Goal: Task Accomplishment & Management: Use online tool/utility

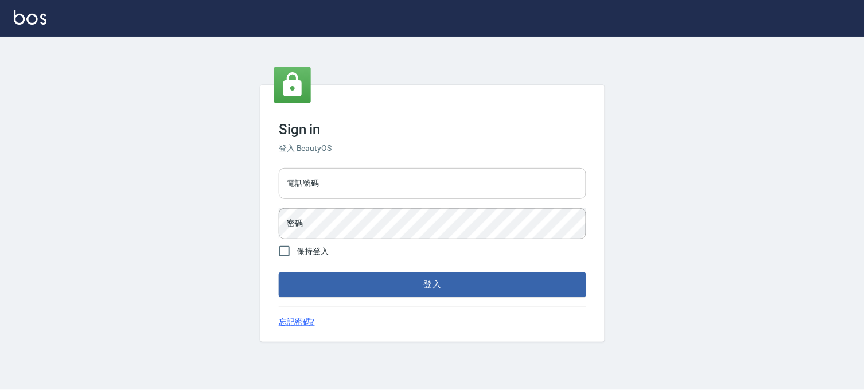
click at [308, 181] on input "電話號碼" at bounding box center [433, 183] width 308 height 31
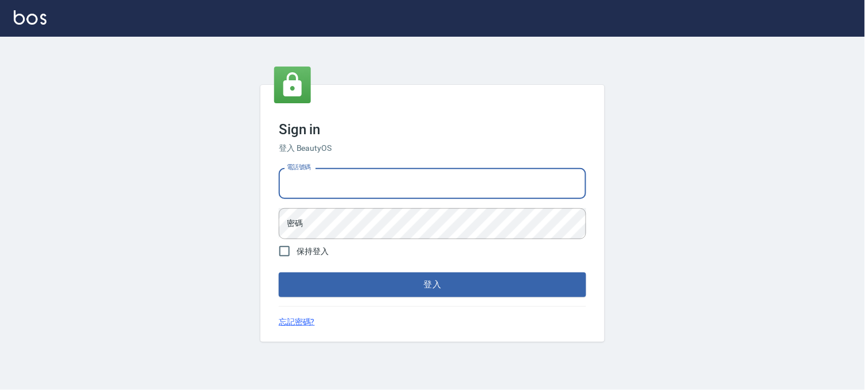
click at [347, 185] on input "電話號碼" at bounding box center [433, 183] width 308 height 31
type input "0936888819"
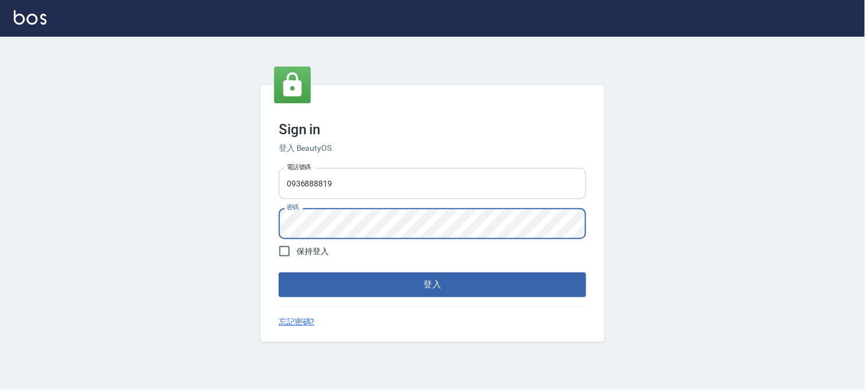
click at [279, 273] on button "登入" at bounding box center [433, 285] width 308 height 24
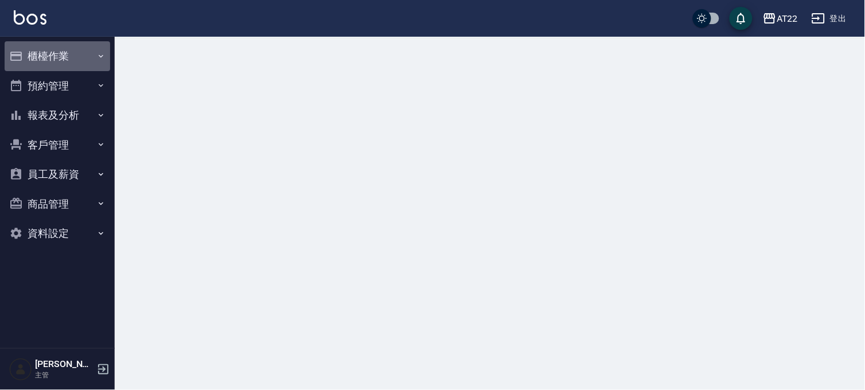
click at [56, 59] on button "櫃檯作業" at bounding box center [58, 56] width 106 height 30
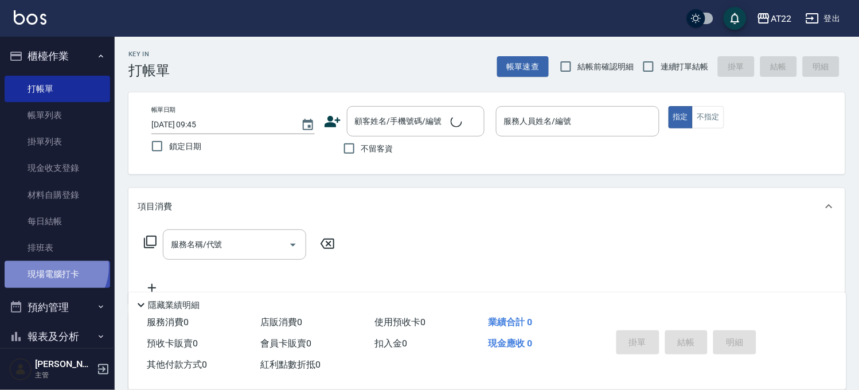
click at [53, 267] on link "現場電腦打卡" at bounding box center [58, 274] width 106 height 26
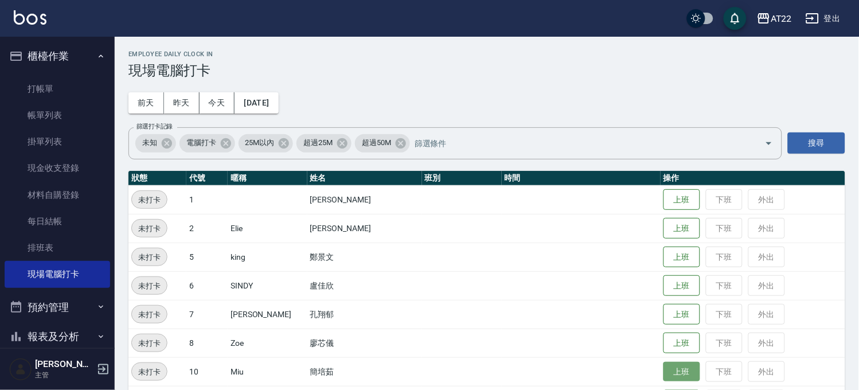
click at [668, 372] on button "上班" at bounding box center [682, 372] width 37 height 20
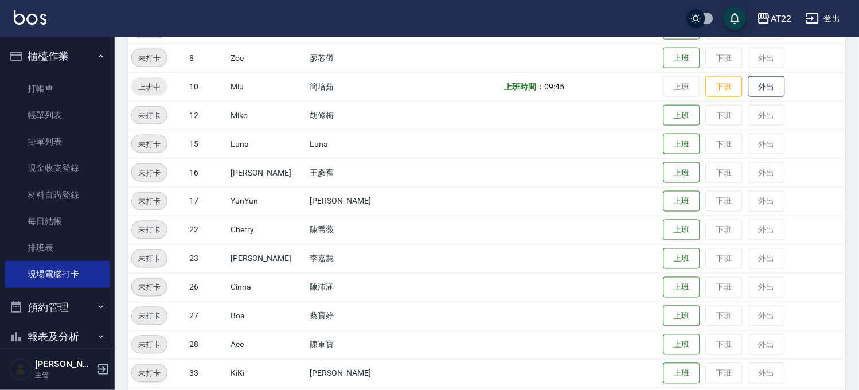
scroll to position [318, 0]
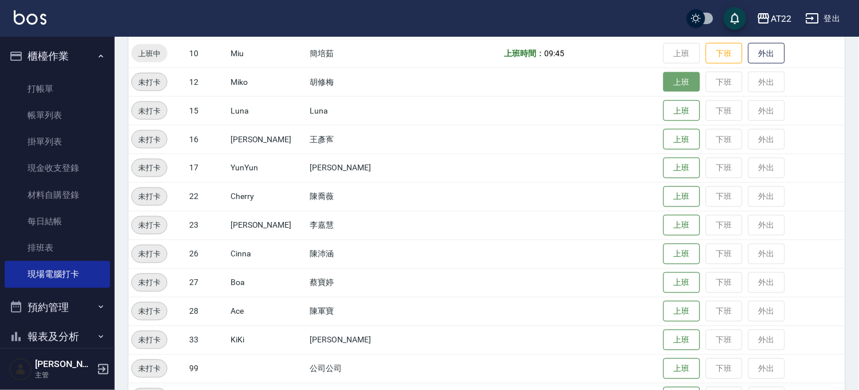
click at [664, 75] on button "上班" at bounding box center [682, 82] width 37 height 20
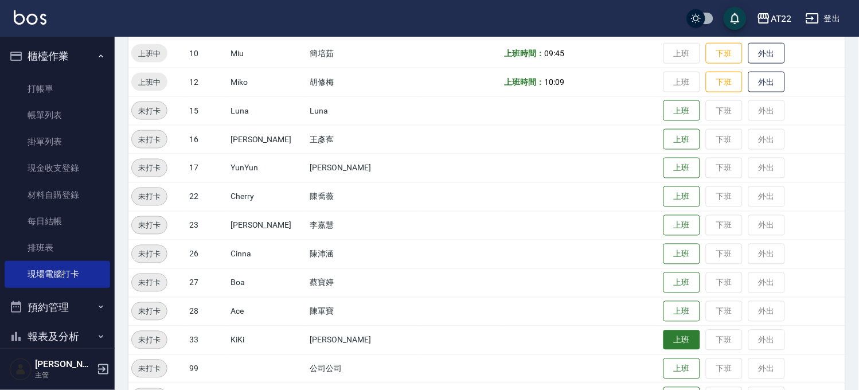
click at [664, 344] on button "上班" at bounding box center [682, 340] width 37 height 20
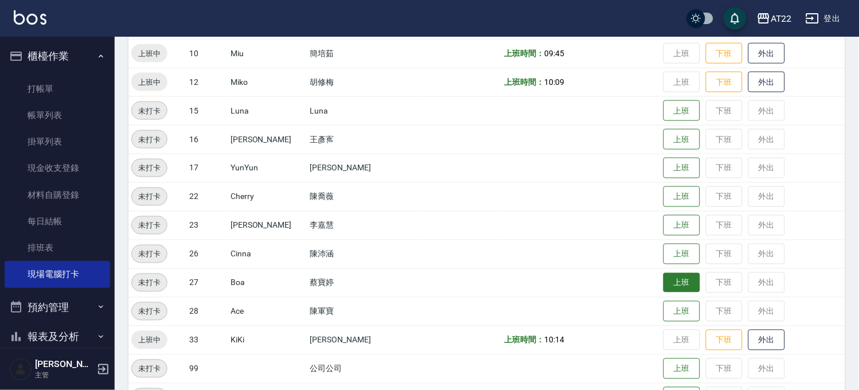
click at [664, 283] on button "上班" at bounding box center [682, 283] width 37 height 20
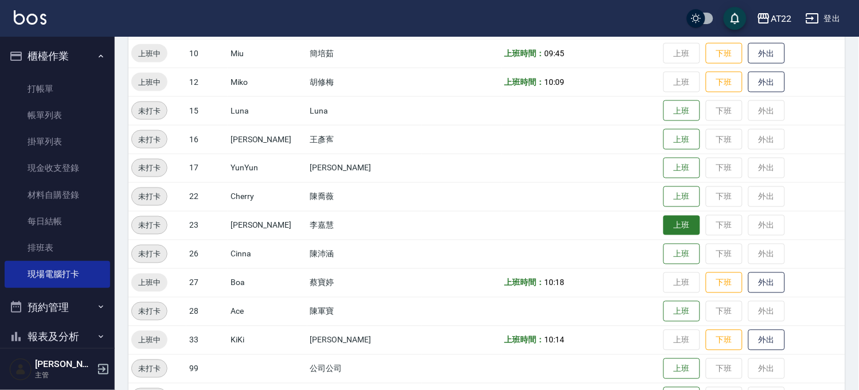
click at [674, 222] on button "上班" at bounding box center [682, 226] width 37 height 20
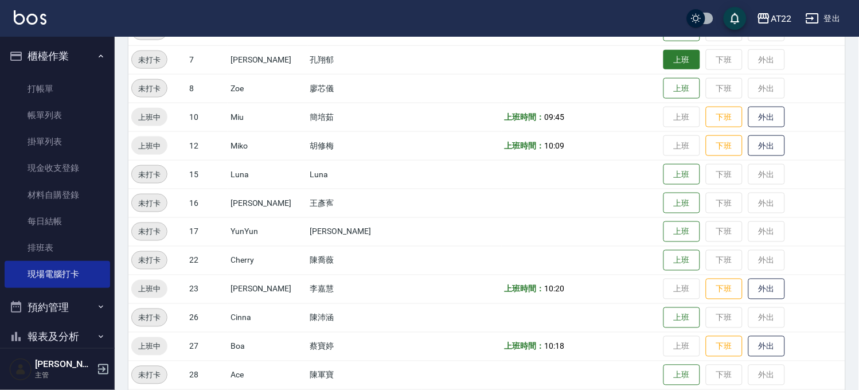
click at [670, 63] on button "上班" at bounding box center [682, 60] width 37 height 20
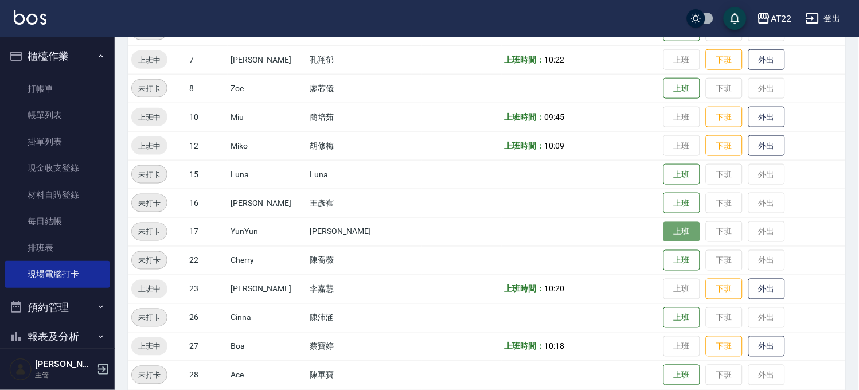
click at [675, 237] on button "上班" at bounding box center [682, 232] width 37 height 20
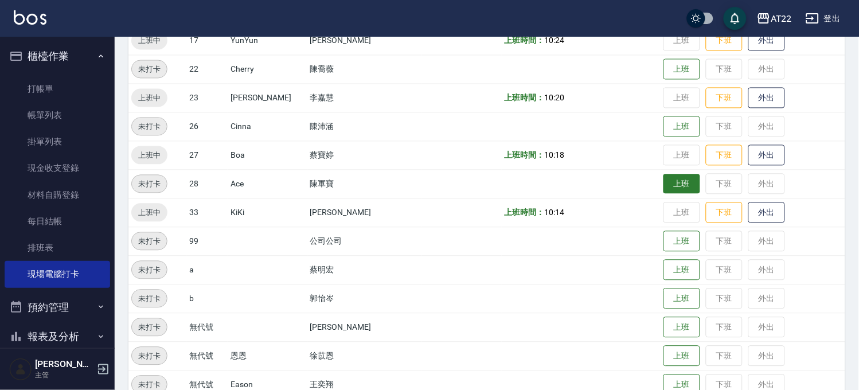
click at [680, 182] on button "上班" at bounding box center [682, 184] width 37 height 20
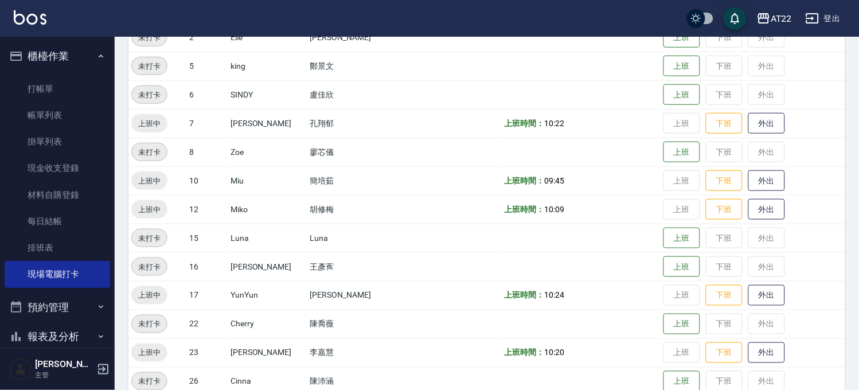
scroll to position [318, 0]
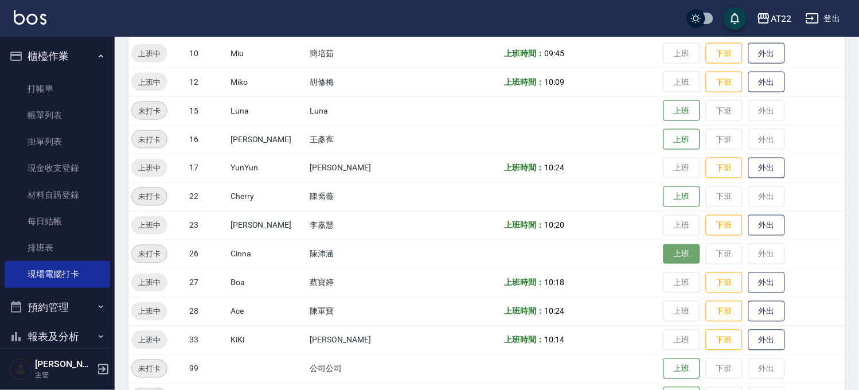
click at [664, 255] on button "上班" at bounding box center [682, 254] width 37 height 20
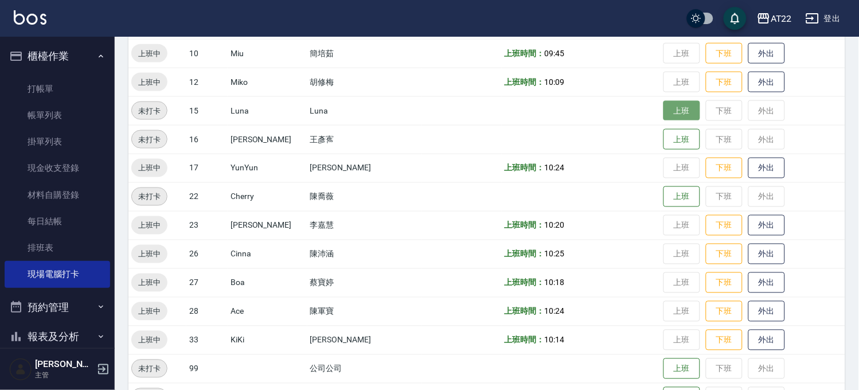
click at [664, 114] on button "上班" at bounding box center [682, 111] width 37 height 20
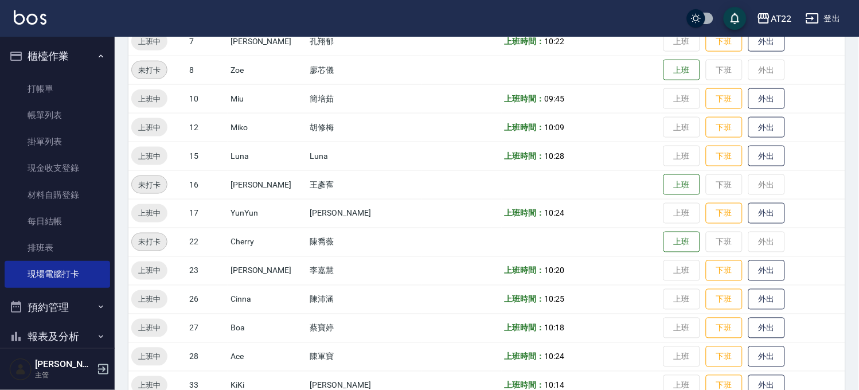
scroll to position [255, 0]
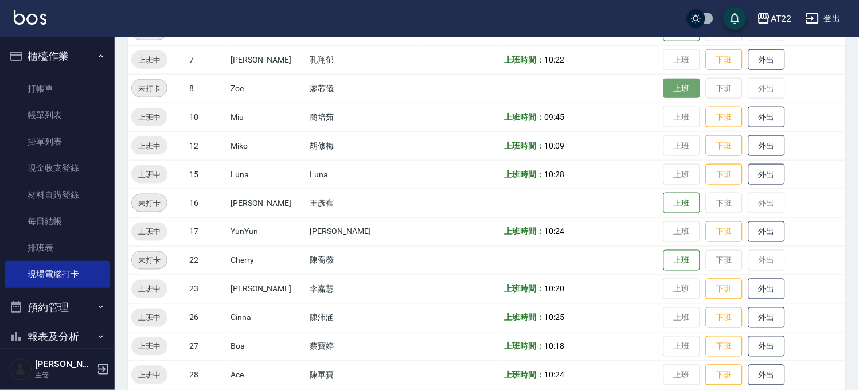
click at [664, 90] on button "上班" at bounding box center [682, 89] width 37 height 20
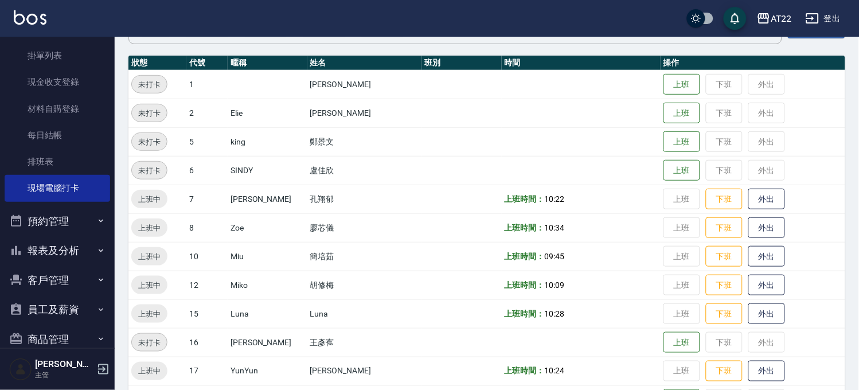
scroll to position [135, 0]
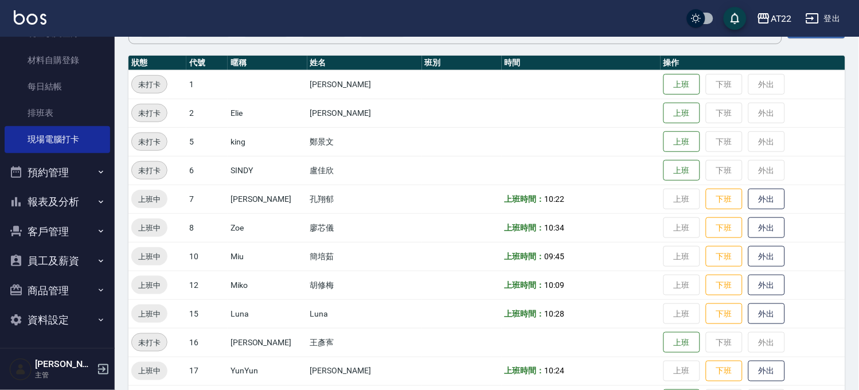
drag, startPoint x: 58, startPoint y: 228, endPoint x: 56, endPoint y: 244, distance: 15.6
click at [58, 228] on button "客戶管理" at bounding box center [58, 232] width 106 height 30
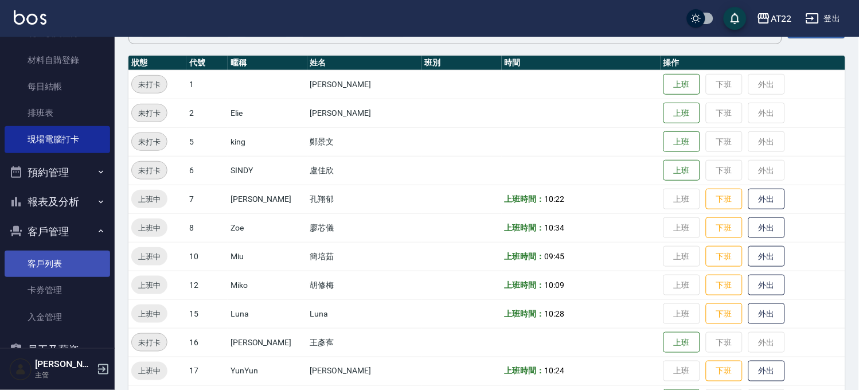
click at [55, 270] on link "客戶列表" at bounding box center [58, 264] width 106 height 26
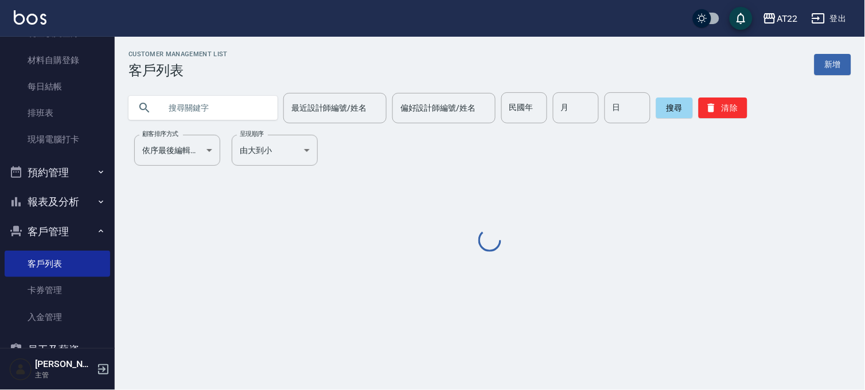
click at [248, 115] on input "text" at bounding box center [215, 107] width 108 height 31
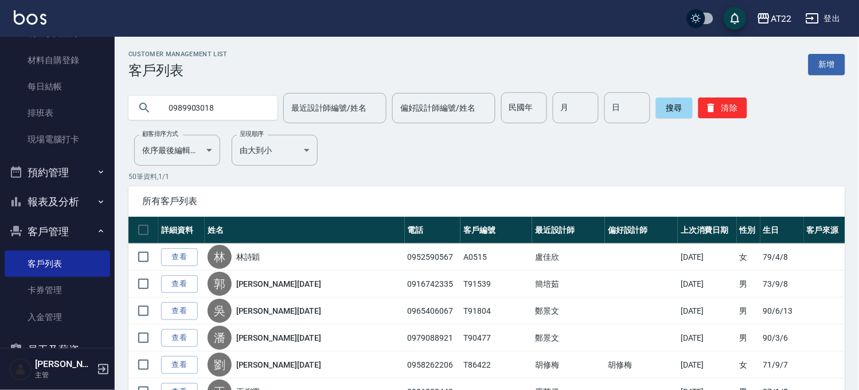
type input "0989903018"
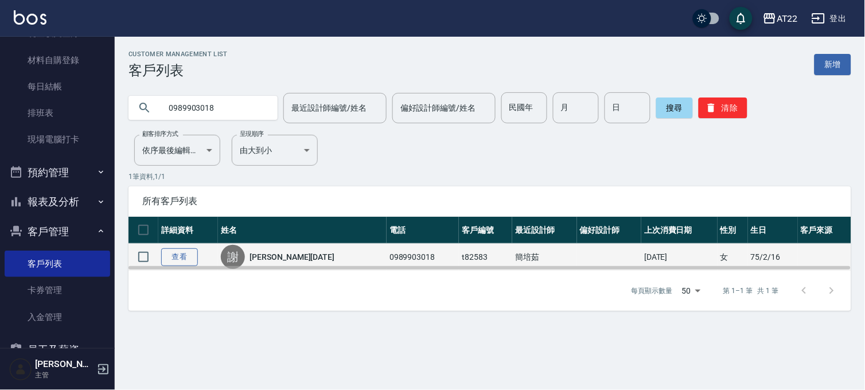
click at [175, 256] on link "查看" at bounding box center [179, 257] width 37 height 18
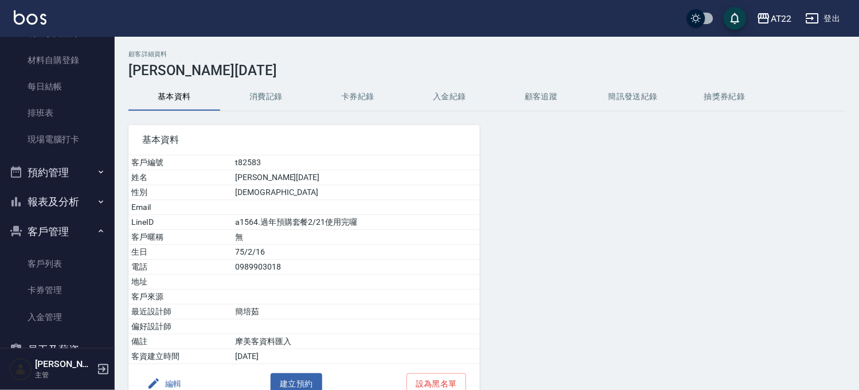
click at [264, 95] on button "消費記錄" at bounding box center [266, 97] width 92 height 28
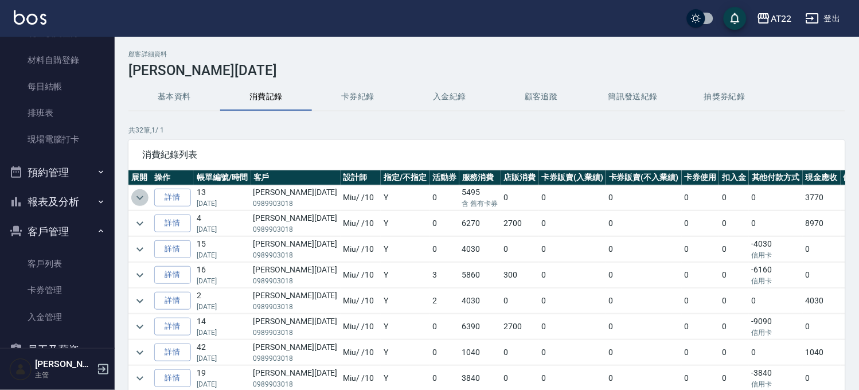
click at [136, 195] on icon "expand row" at bounding box center [140, 198] width 14 height 14
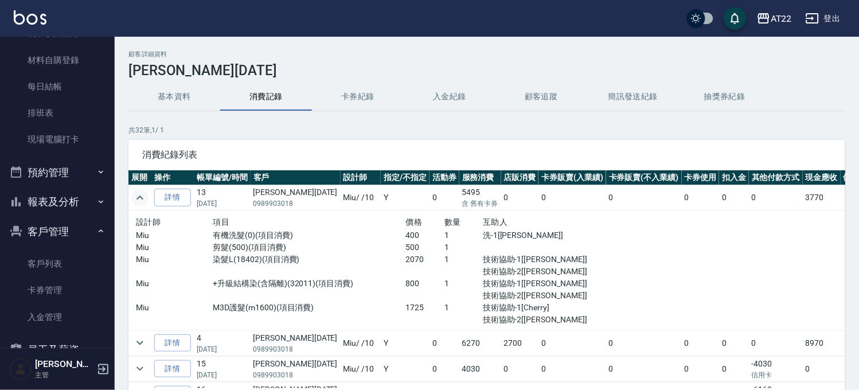
scroll to position [127, 0]
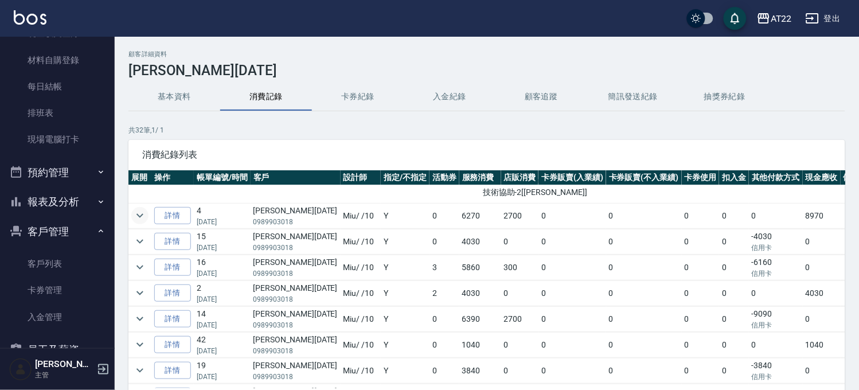
click at [140, 213] on icon "expand row" at bounding box center [140, 216] width 14 height 14
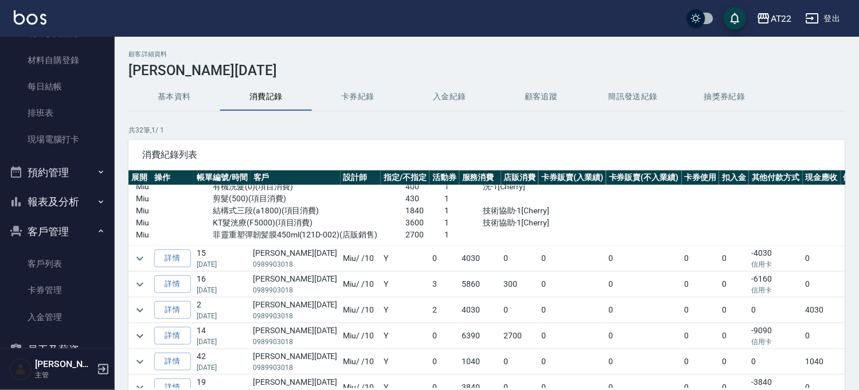
scroll to position [255, 0]
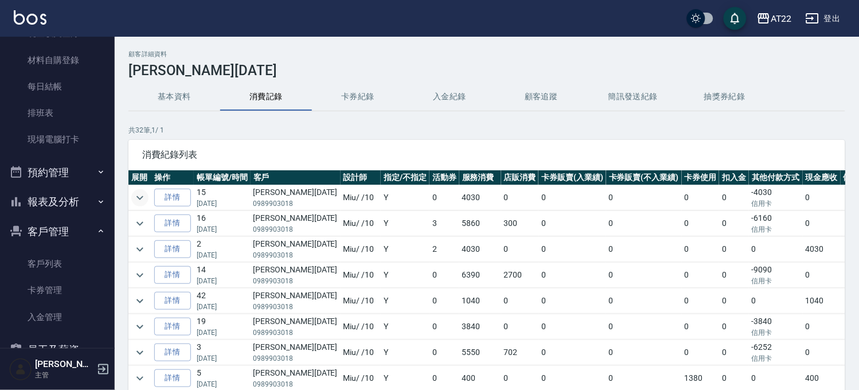
click at [146, 194] on icon "expand row" at bounding box center [140, 198] width 14 height 14
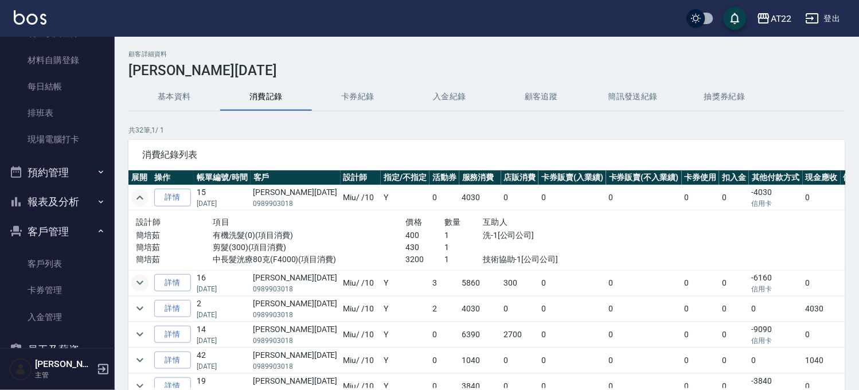
click at [133, 284] on icon "expand row" at bounding box center [140, 283] width 14 height 14
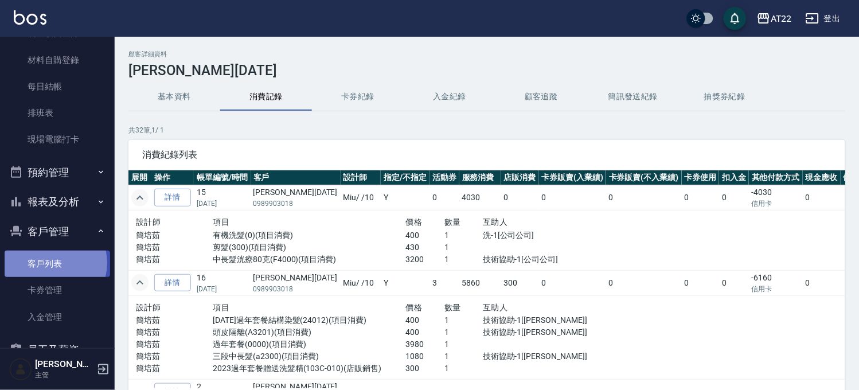
click at [50, 262] on link "客戶列表" at bounding box center [58, 264] width 106 height 26
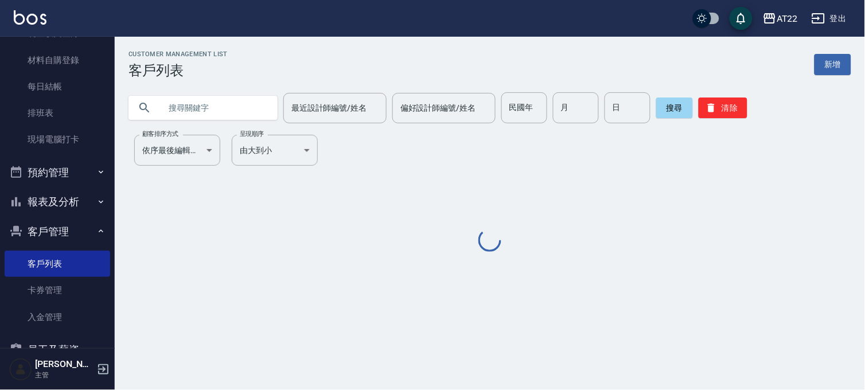
click at [227, 111] on input "text" at bounding box center [215, 107] width 108 height 31
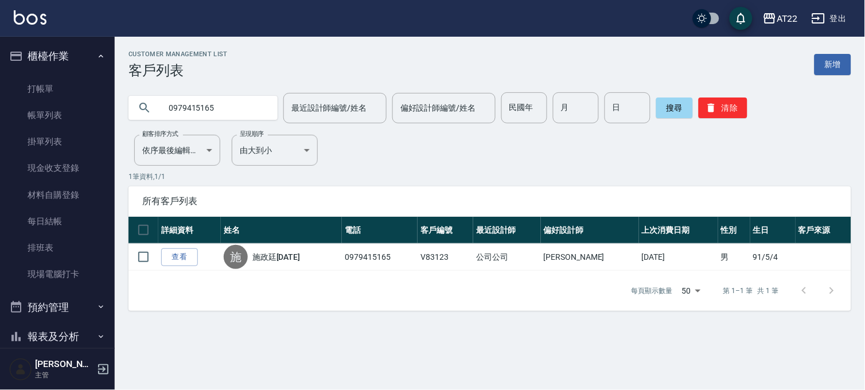
click at [526, 166] on div "Customer Management List 客戶列表 新增 0979415165 最近設計師編號/姓名 最近設計師編號/姓名 偏好設計師編號/姓名 偏好…" at bounding box center [490, 180] width 750 height 260
drag, startPoint x: 248, startPoint y: 108, endPoint x: -3, endPoint y: 122, distance: 251.7
click at [0, 122] on html "AT22 登出 櫃檯作業 打帳單 帳單列表 掛單列表 現金收支登錄 材料自購登錄 每日結帳 排班表 現場電腦打卡 預約管理 預約管理 單日預約紀錄 單週預約紀…" at bounding box center [432, 195] width 865 height 390
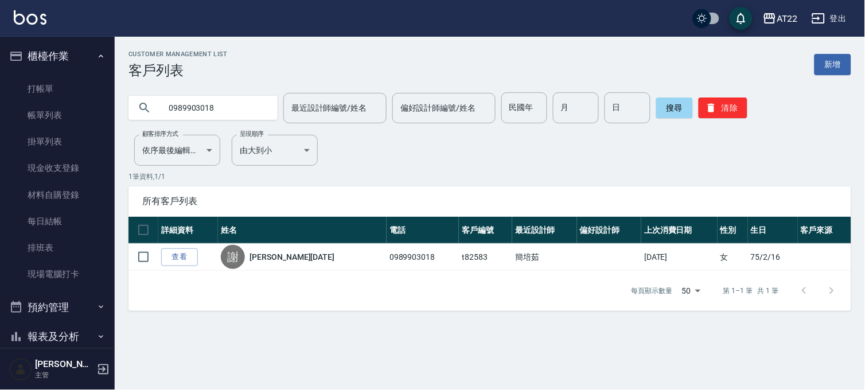
click at [236, 109] on input "0989903018" at bounding box center [215, 107] width 108 height 31
paste input "7226298"
type input "0972262988"
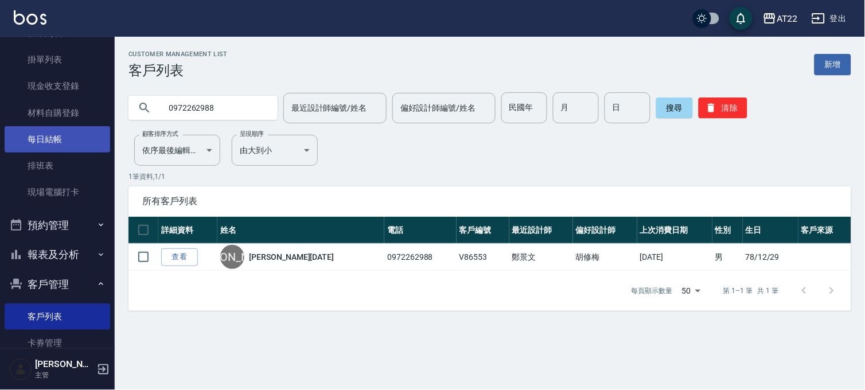
scroll to position [224, 0]
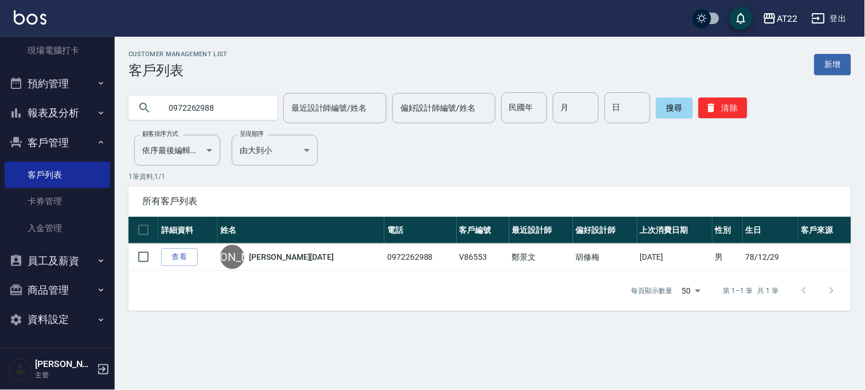
click at [49, 112] on button "報表及分析" at bounding box center [58, 113] width 106 height 30
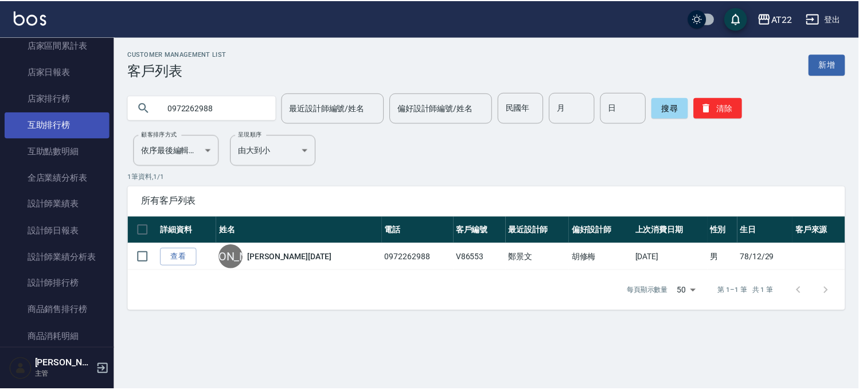
scroll to position [351, 0]
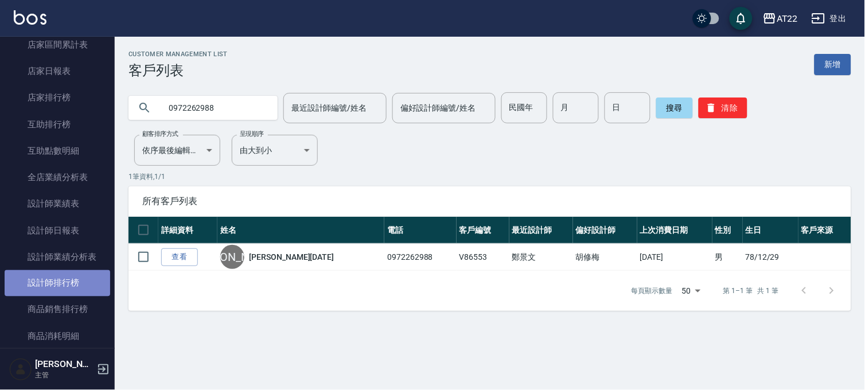
click at [61, 279] on link "設計師排行榜" at bounding box center [58, 283] width 106 height 26
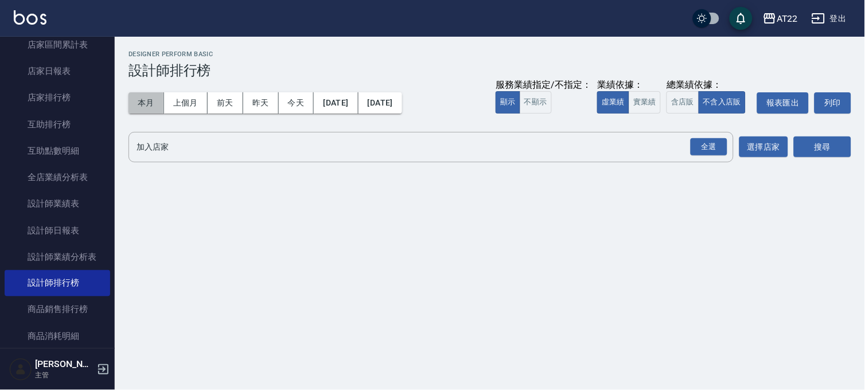
click at [141, 104] on button "本月" at bounding box center [147, 102] width 36 height 21
click at [722, 149] on div "全選" at bounding box center [709, 147] width 37 height 18
click at [826, 151] on button "搜尋" at bounding box center [822, 147] width 57 height 21
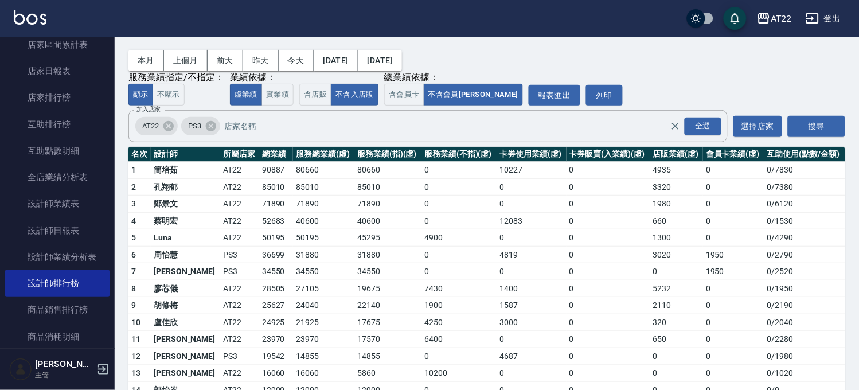
scroll to position [64, 0]
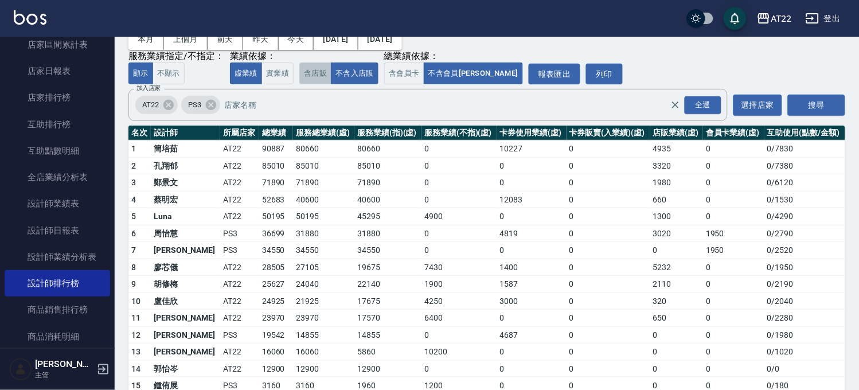
click at [313, 68] on button "含店販" at bounding box center [315, 74] width 32 height 22
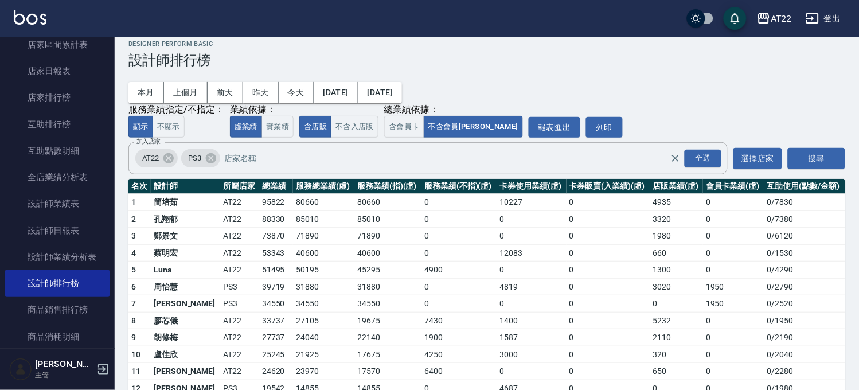
scroll to position [0, 0]
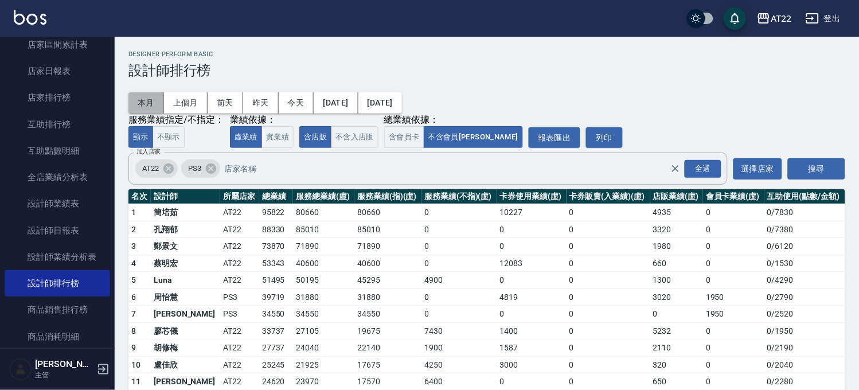
click at [140, 101] on button "本月" at bounding box center [147, 102] width 36 height 21
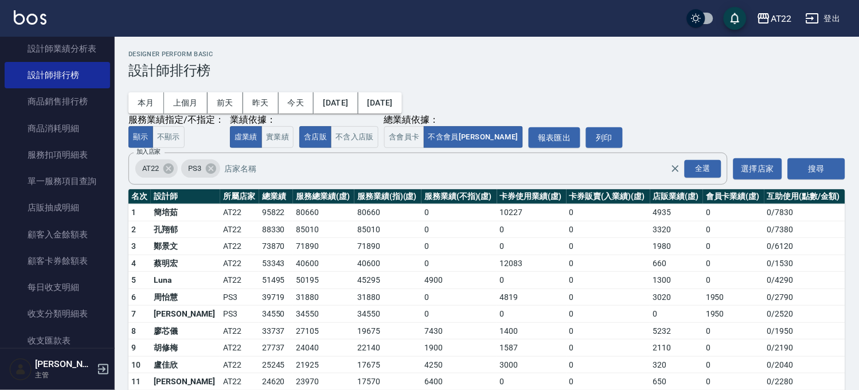
scroll to position [670, 0]
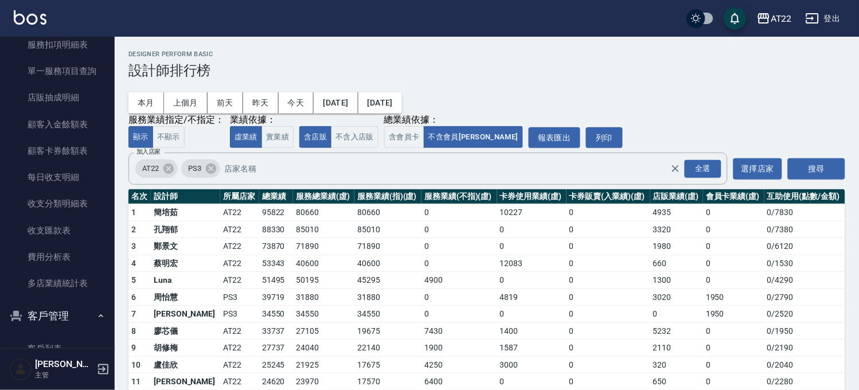
drag, startPoint x: 61, startPoint y: 340, endPoint x: 61, endPoint y: 333, distance: 6.3
click at [61, 340] on link "客戶列表" at bounding box center [58, 349] width 106 height 26
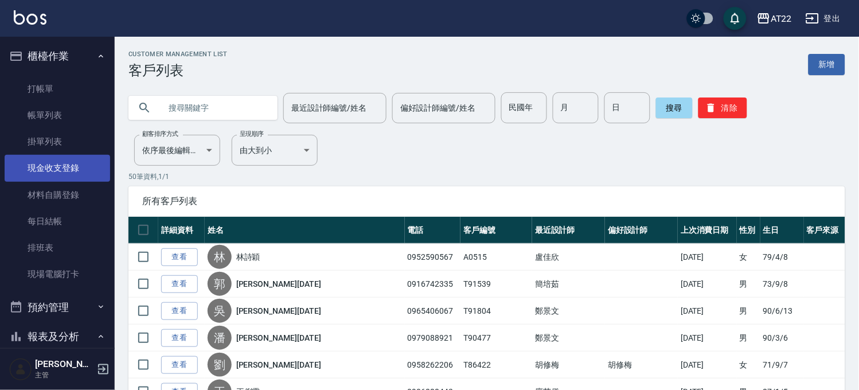
click at [65, 168] on link "現金收支登錄" at bounding box center [58, 168] width 106 height 26
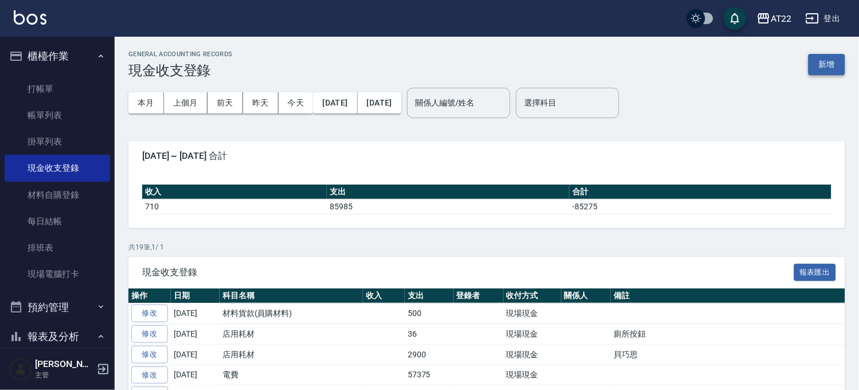
click at [827, 71] on button "新增" at bounding box center [827, 64] width 37 height 21
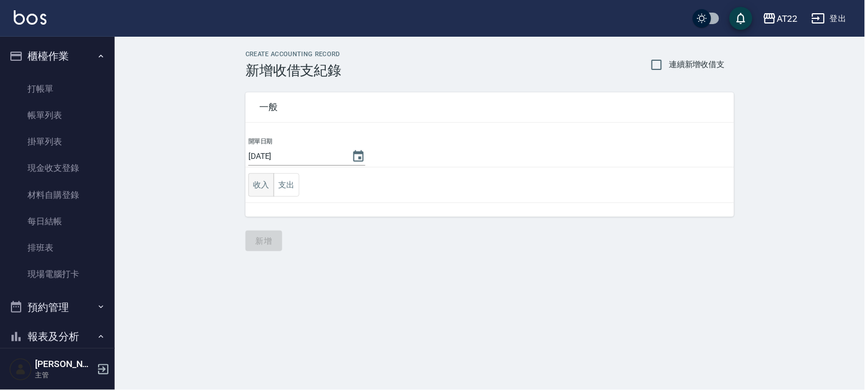
click at [260, 177] on button "收入" at bounding box center [261, 185] width 26 height 24
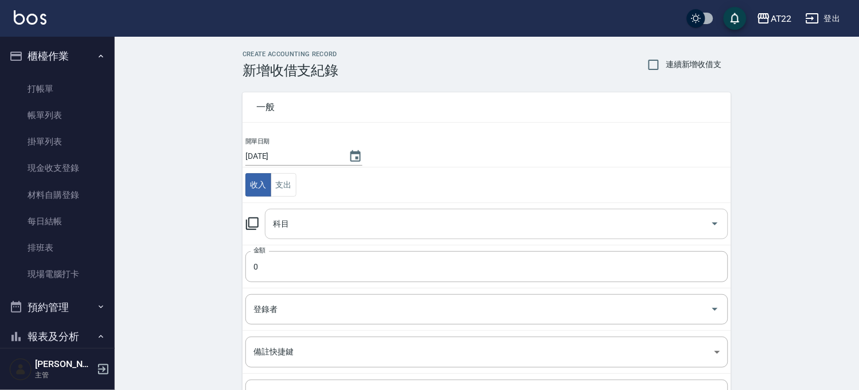
click at [312, 215] on input "科目" at bounding box center [488, 224] width 436 height 20
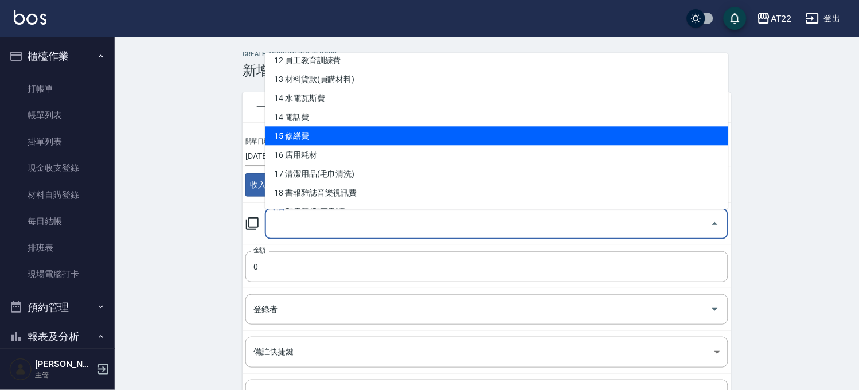
scroll to position [255, 0]
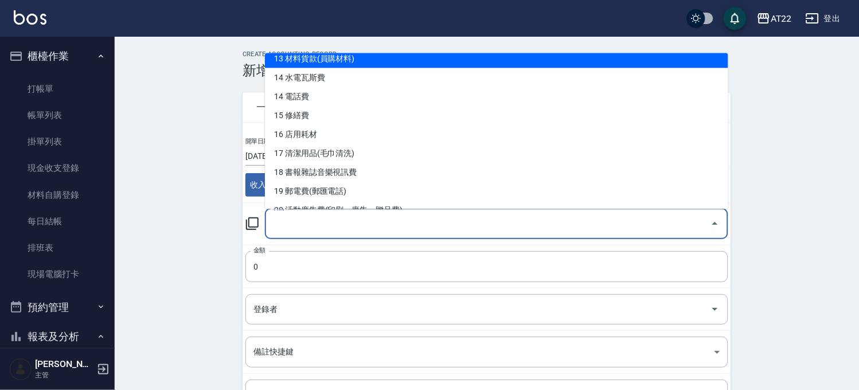
click at [352, 65] on li "13 材料貨款(員購材料)" at bounding box center [497, 58] width 464 height 19
type input "13 材料貨款(員購材料)"
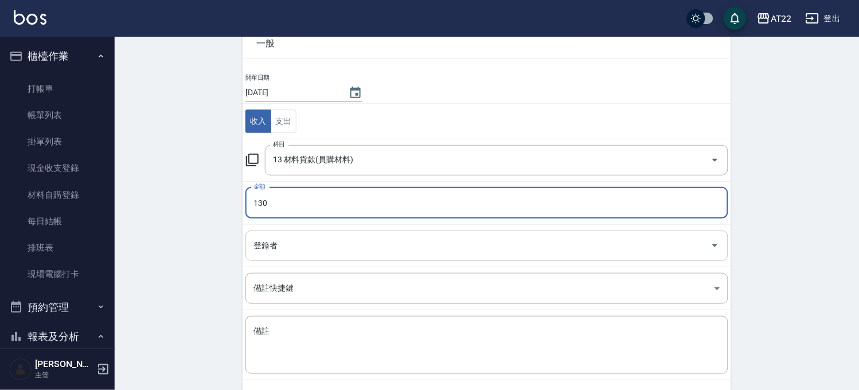
type input "130"
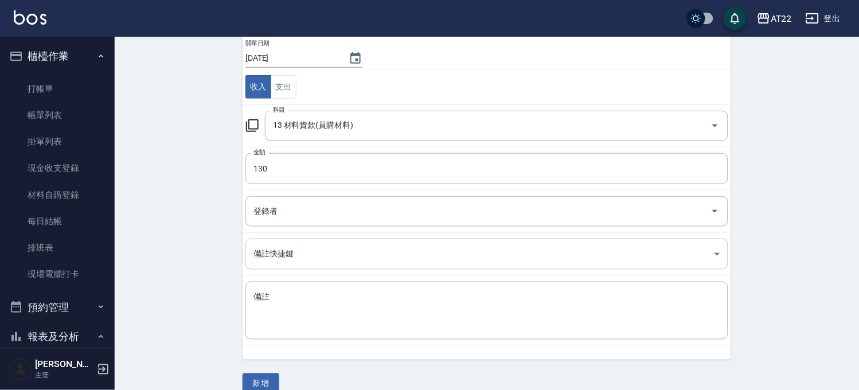
scroll to position [116, 0]
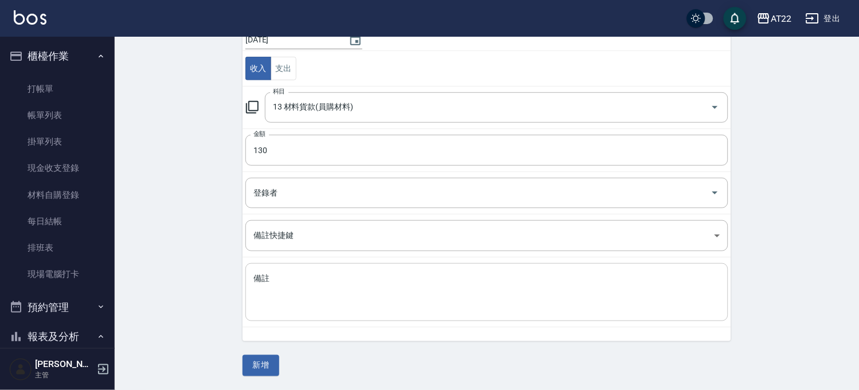
click at [334, 291] on textarea "備註" at bounding box center [487, 292] width 467 height 39
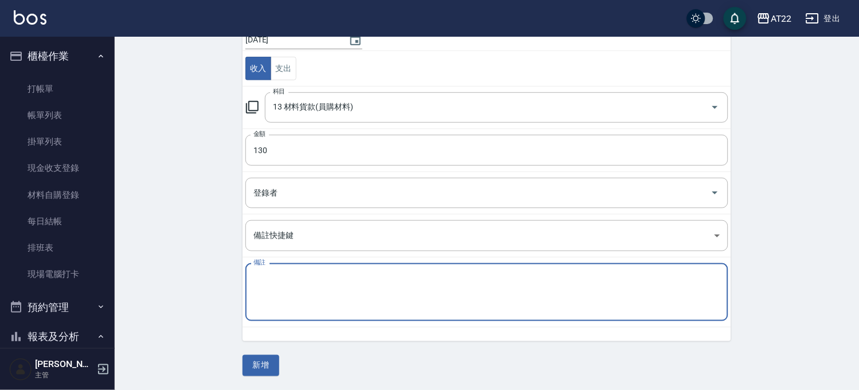
type textarea "e"
type textarea "高蛋白*2"
click at [267, 365] on button "新增" at bounding box center [261, 365] width 37 height 21
